Goal: Task Accomplishment & Management: Manage account settings

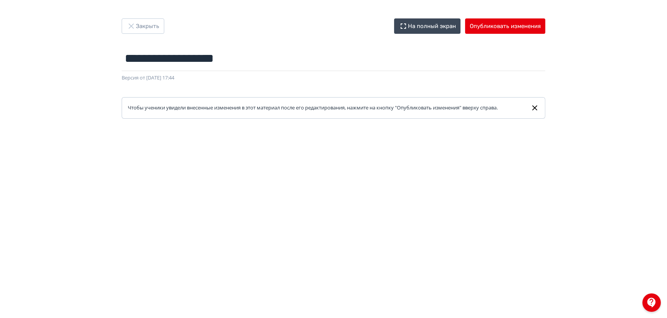
scroll to position [161, 0]
click at [144, 23] on button "Закрыть" at bounding box center [143, 25] width 43 height 15
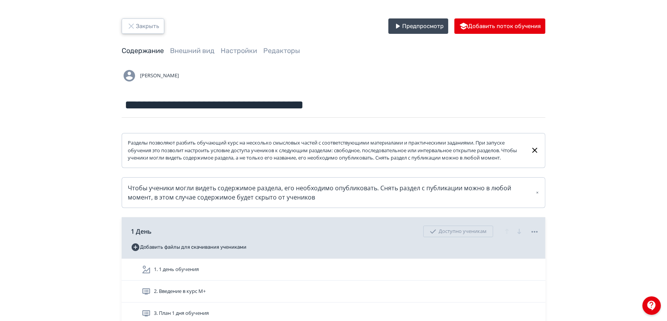
click at [141, 23] on button "Закрыть" at bounding box center [143, 25] width 43 height 15
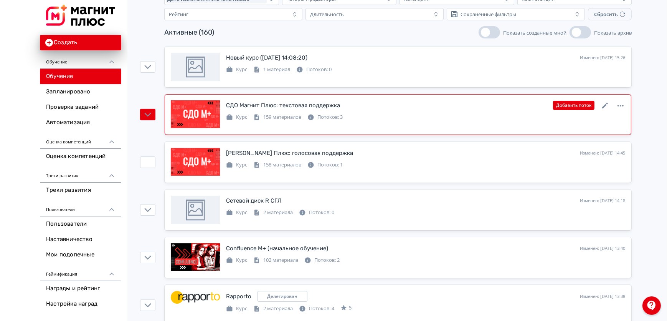
scroll to position [69, 0]
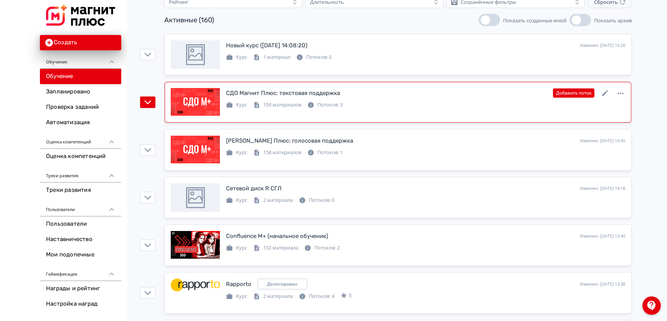
click at [286, 101] on div "159 материалов" at bounding box center [277, 105] width 48 height 8
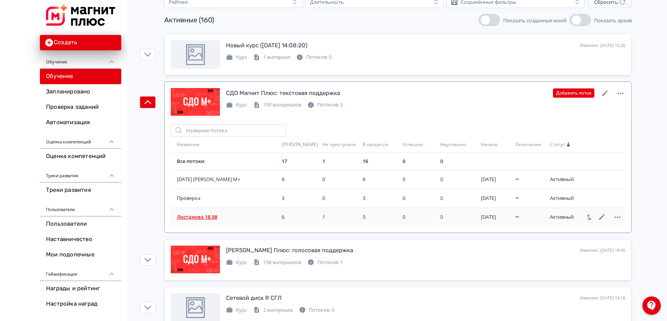
click at [202, 214] on span "Лостанова 18.08" at bounding box center [228, 217] width 102 height 8
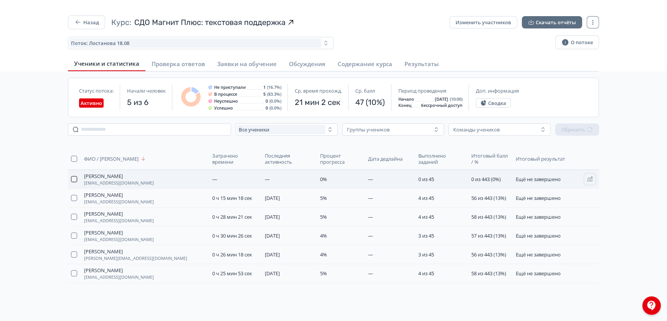
click at [73, 180] on button "button" at bounding box center [74, 179] width 6 height 6
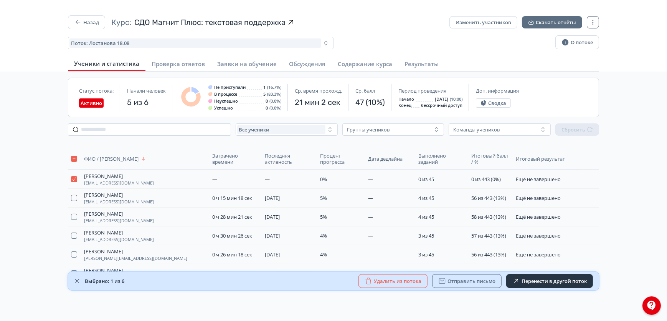
click at [380, 282] on button "Удалить из потока" at bounding box center [393, 281] width 69 height 14
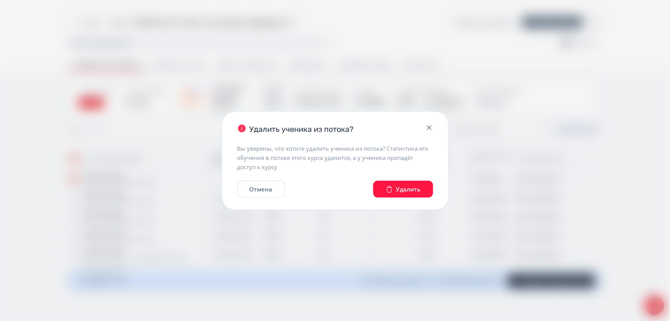
click at [407, 186] on button "Удалить" at bounding box center [403, 188] width 60 height 17
